Goal: Task Accomplishment & Management: Manage account settings

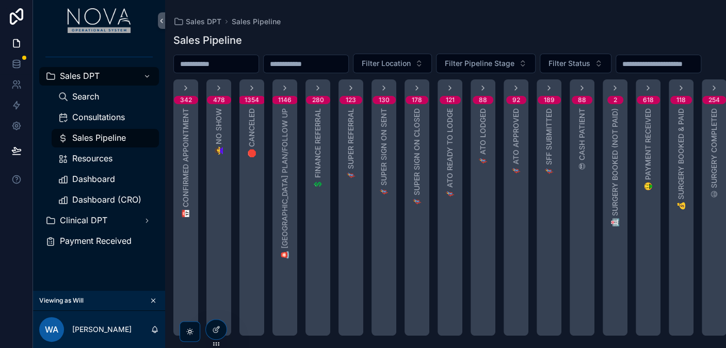
click at [109, 119] on span "Consultations" at bounding box center [98, 117] width 53 height 11
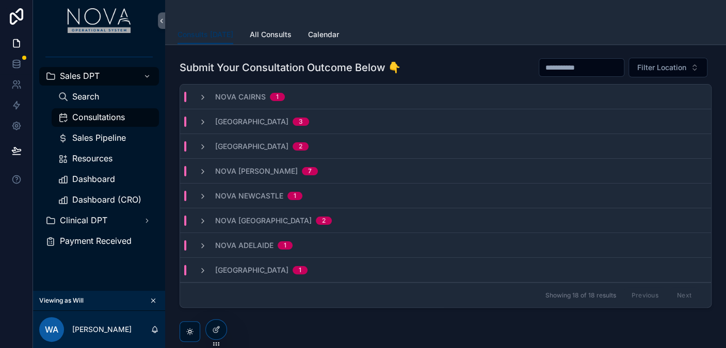
click at [212, 96] on div "Nova Cairns 1" at bounding box center [242, 97] width 86 height 10
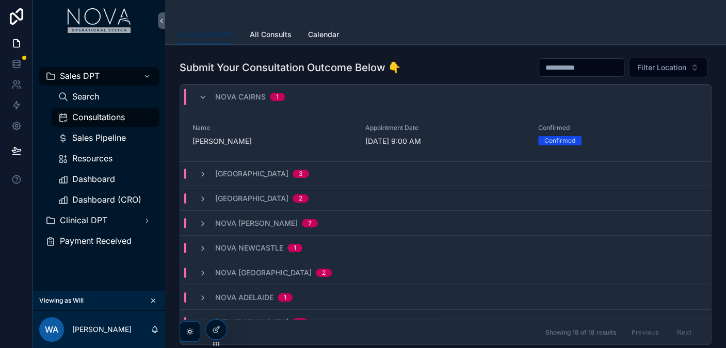
click at [203, 178] on div "Nova Townsville 3" at bounding box center [254, 174] width 110 height 10
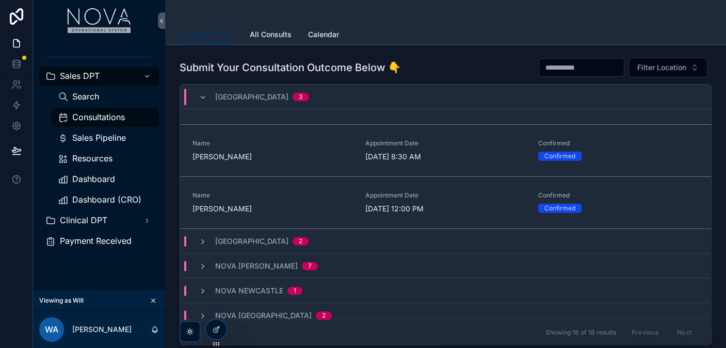
scroll to position [169, 0]
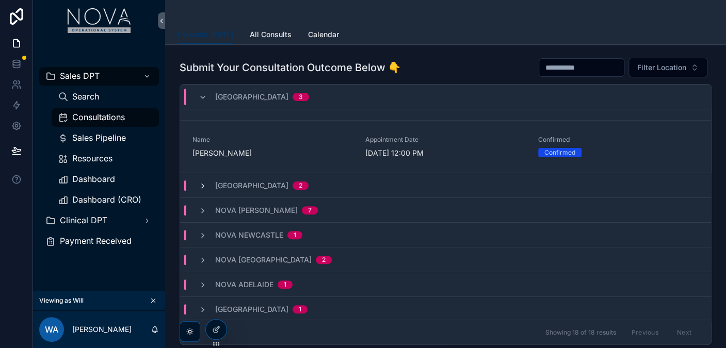
click at [203, 182] on icon "scrollable content" at bounding box center [203, 186] width 8 height 8
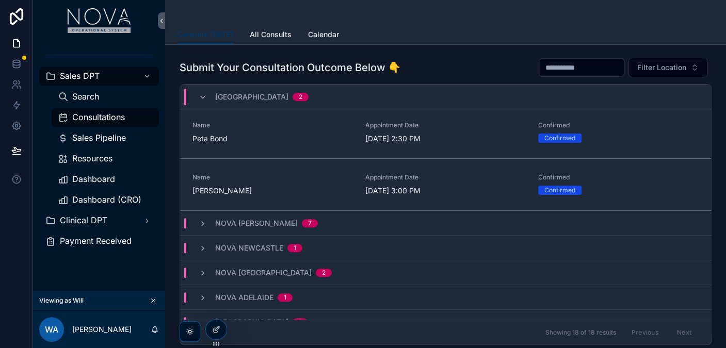
scroll to position [273, 0]
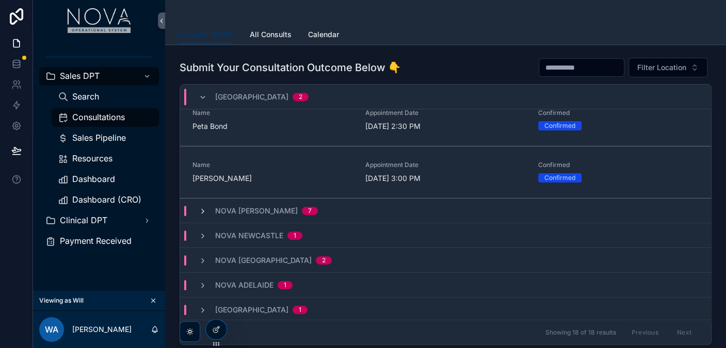
click at [204, 212] on icon "scrollable content" at bounding box center [203, 211] width 8 height 8
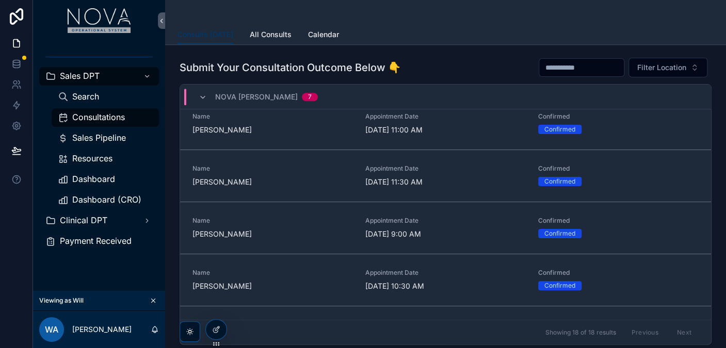
scroll to position [637, 0]
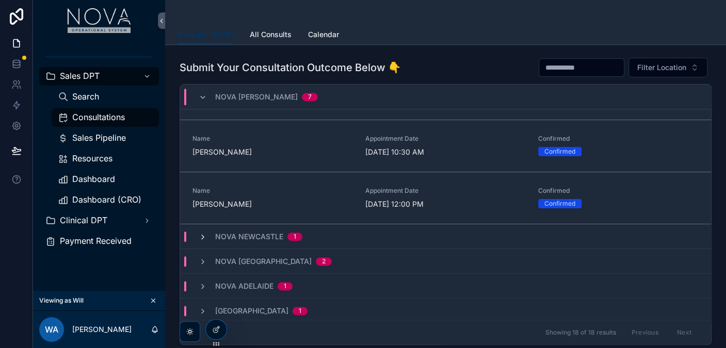
click at [199, 233] on icon "scrollable content" at bounding box center [203, 237] width 8 height 8
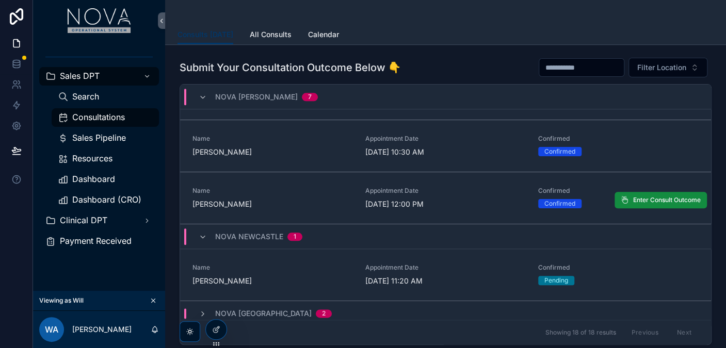
scroll to position [688, 0]
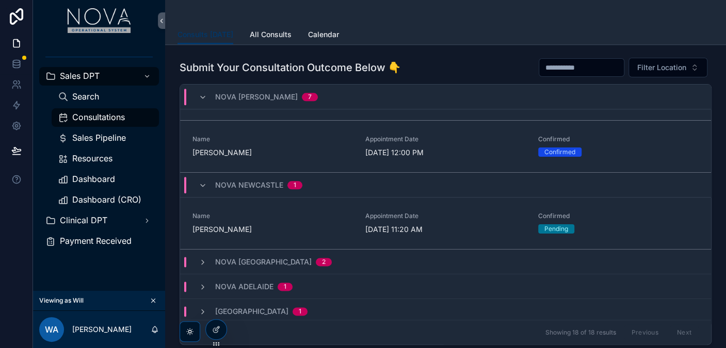
click at [209, 253] on div "Nova Melbourne 2" at bounding box center [445, 262] width 531 height 25
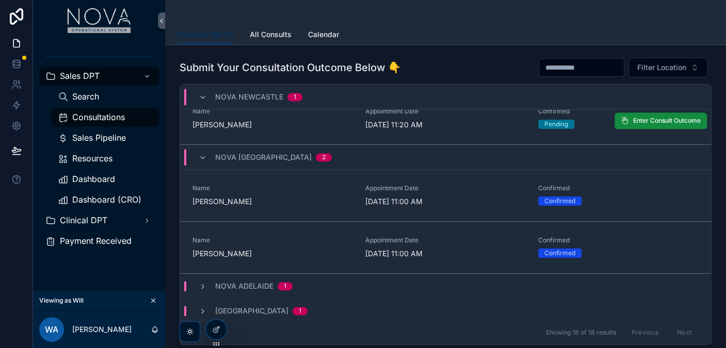
scroll to position [817, 0]
click at [201, 287] on icon "scrollable content" at bounding box center [203, 287] width 8 height 8
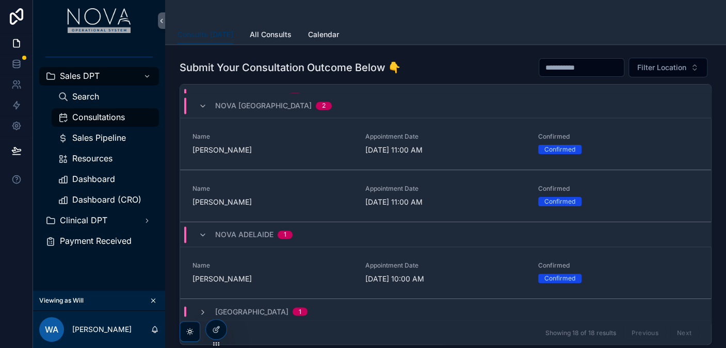
scroll to position [869, 0]
click at [197, 309] on div "Nova Perth 1" at bounding box center [253, 311] width 134 height 10
click at [204, 311] on icon "scrollable content" at bounding box center [203, 312] width 8 height 8
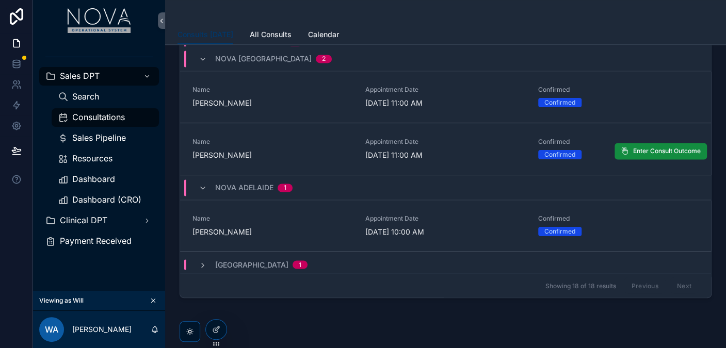
scroll to position [87, 0]
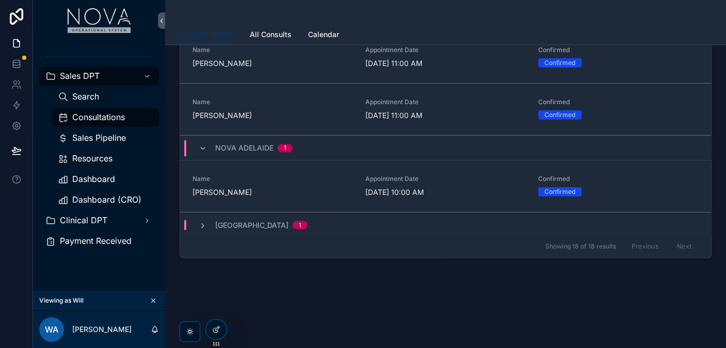
click at [197, 220] on div "Nova Perth 1" at bounding box center [253, 225] width 134 height 10
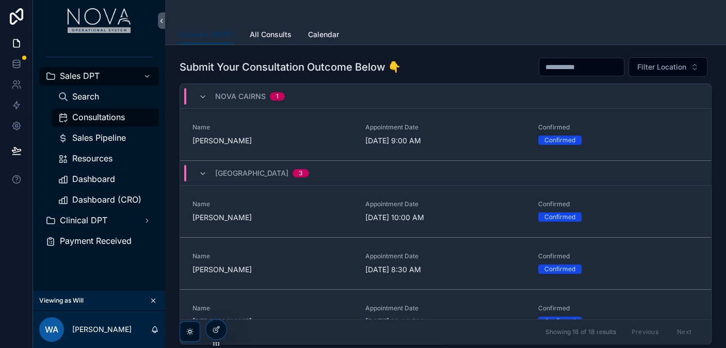
scroll to position [0, 0]
click at [200, 98] on icon "scrollable content" at bounding box center [203, 97] width 8 height 8
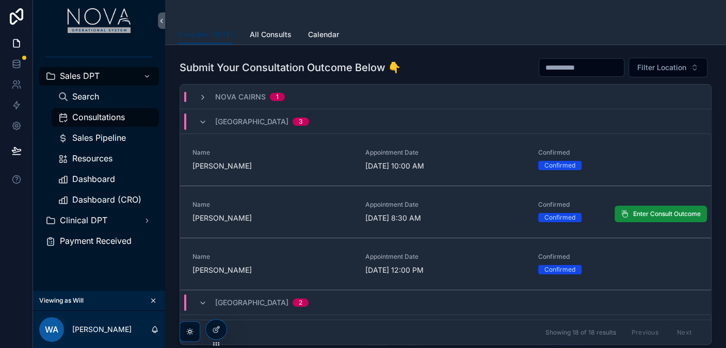
drag, startPoint x: 157, startPoint y: 273, endPoint x: 238, endPoint y: 191, distance: 115.7
click at [156, 272] on div "Sales DPT Search Consultations Sales Pipeline Resources Dashboard Dashboard (CR…" at bounding box center [99, 166] width 132 height 250
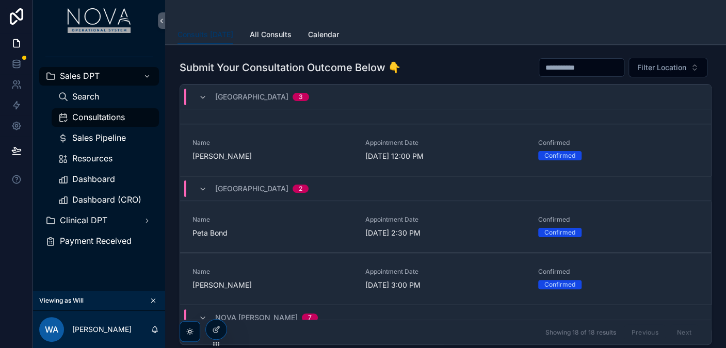
scroll to position [57, 0]
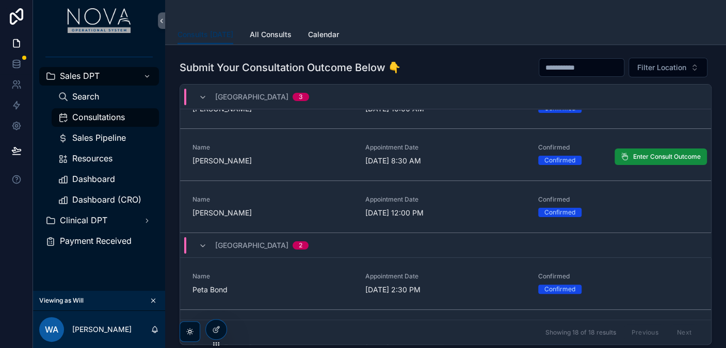
click at [207, 152] on div "Name [PERSON_NAME]" at bounding box center [272, 154] width 160 height 23
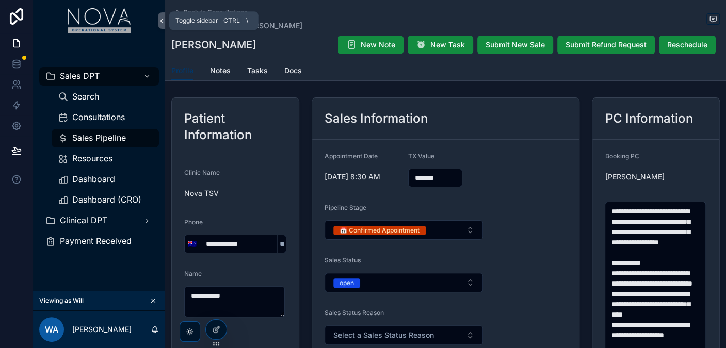
click at [162, 17] on icon "scrollable content" at bounding box center [161, 21] width 7 height 8
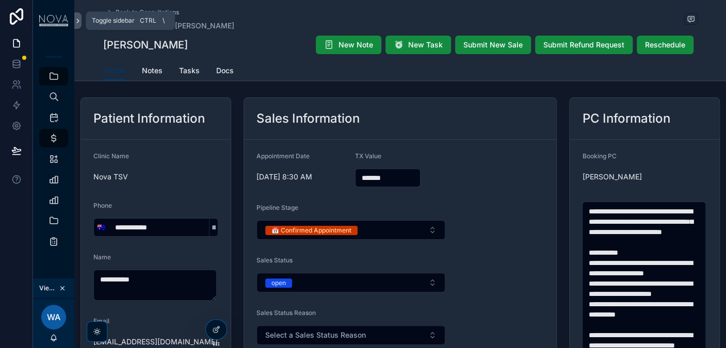
click at [75, 20] on icon "scrollable content" at bounding box center [77, 21] width 7 height 8
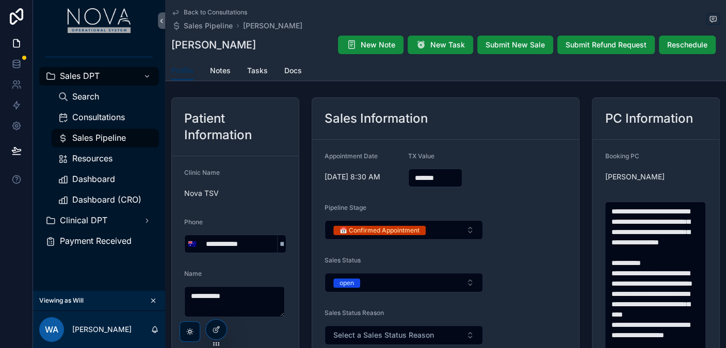
click at [95, 114] on span "Consultations" at bounding box center [98, 117] width 53 height 11
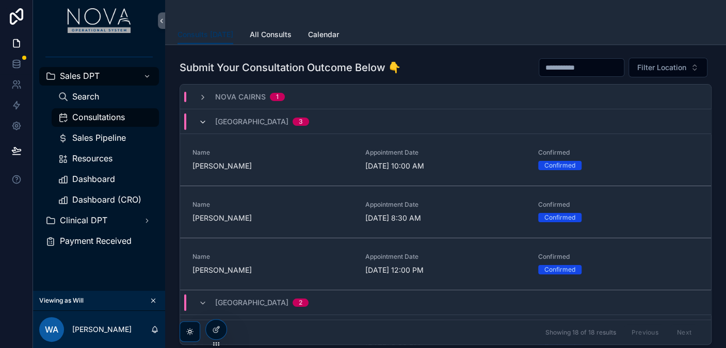
click at [201, 122] on icon "scrollable content" at bounding box center [203, 122] width 8 height 8
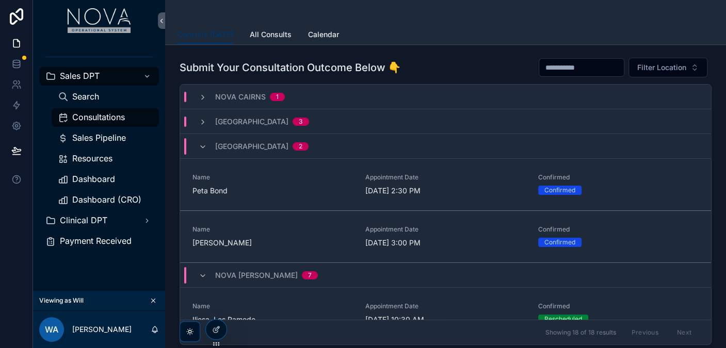
click at [207, 142] on div "Nova Valley 2" at bounding box center [254, 146] width 110 height 17
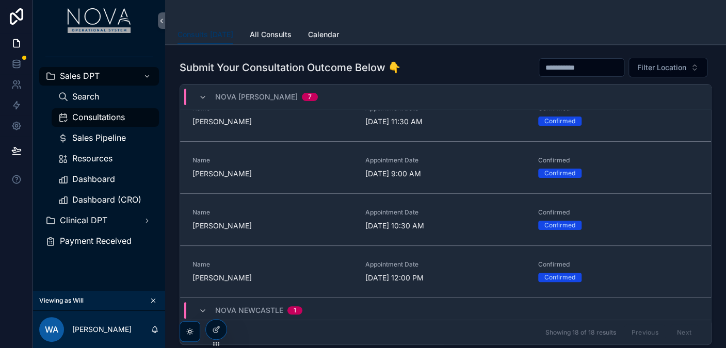
scroll to position [286, 0]
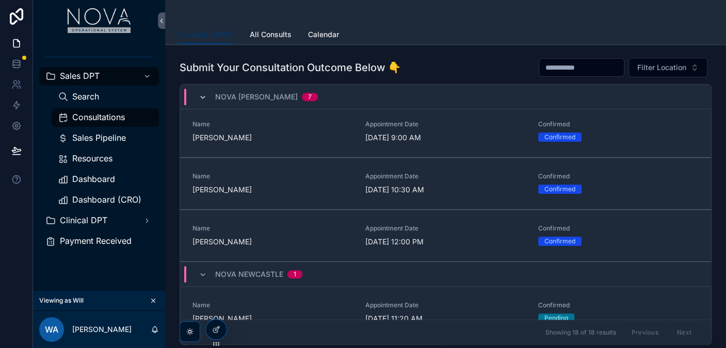
click at [201, 93] on icon "scrollable content" at bounding box center [203, 97] width 8 height 8
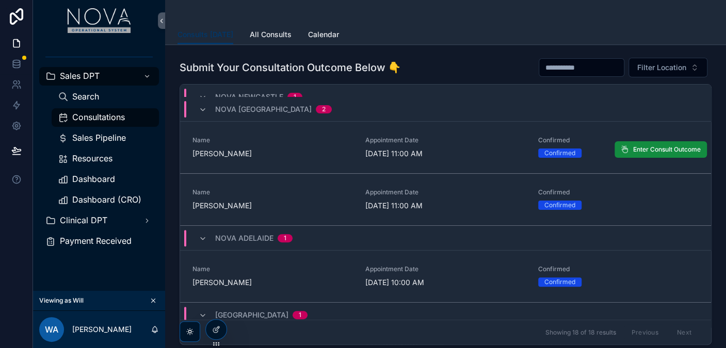
scroll to position [0, 0]
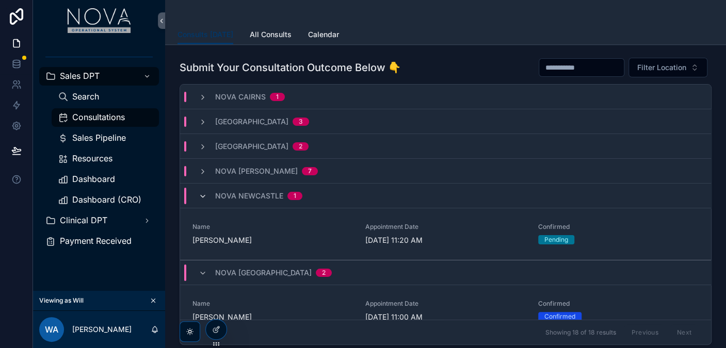
click at [202, 195] on icon "scrollable content" at bounding box center [203, 196] width 8 height 8
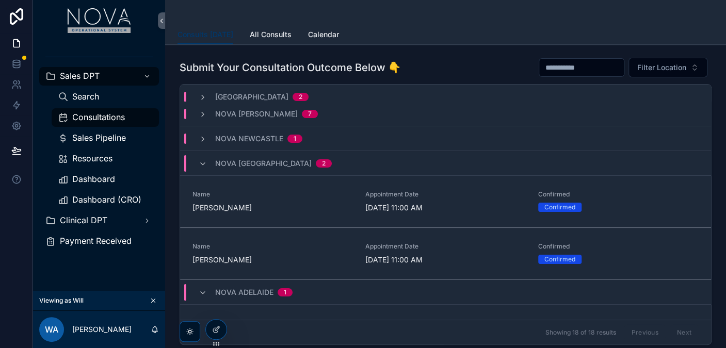
scroll to position [115, 0]
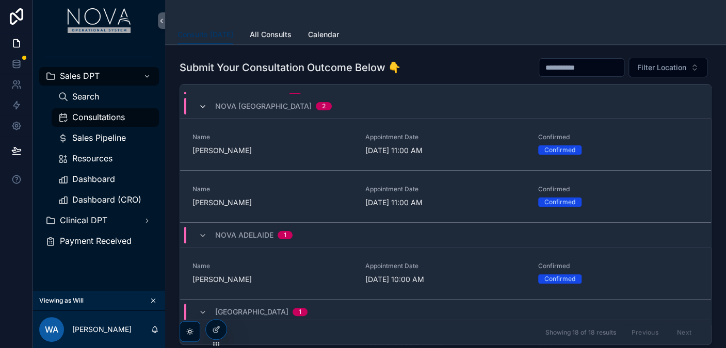
click at [203, 105] on icon "scrollable content" at bounding box center [203, 107] width 8 height 8
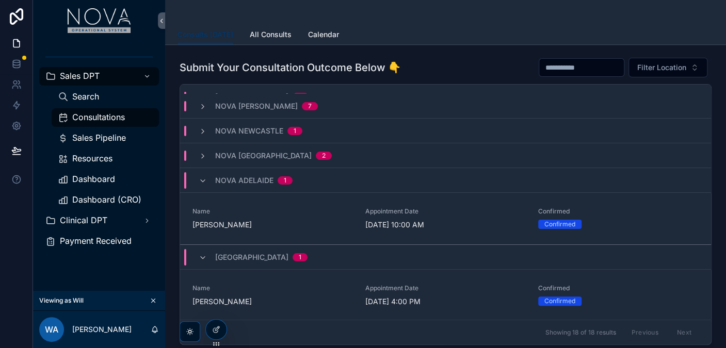
scroll to position [57, 0]
